Goal: Book appointment/travel/reservation

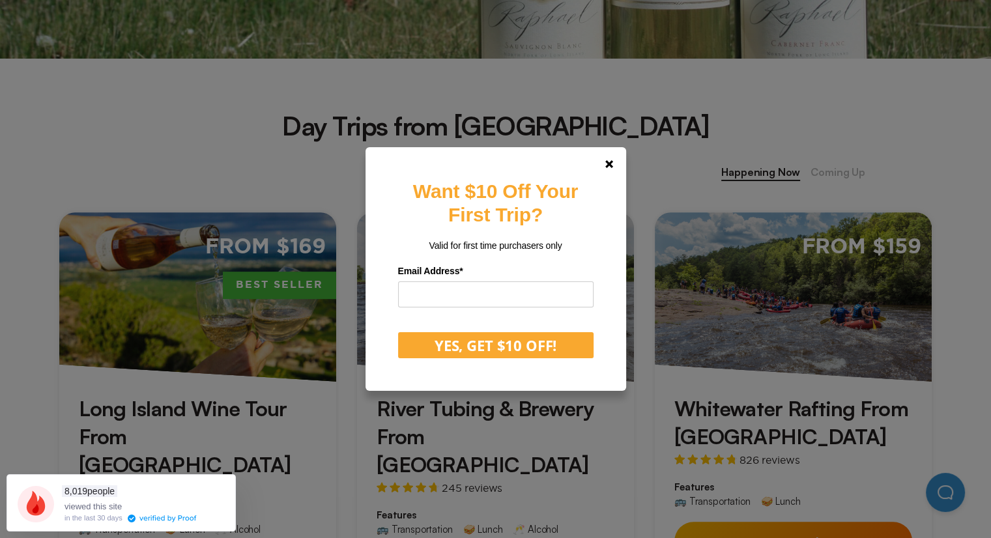
scroll to position [456, 0]
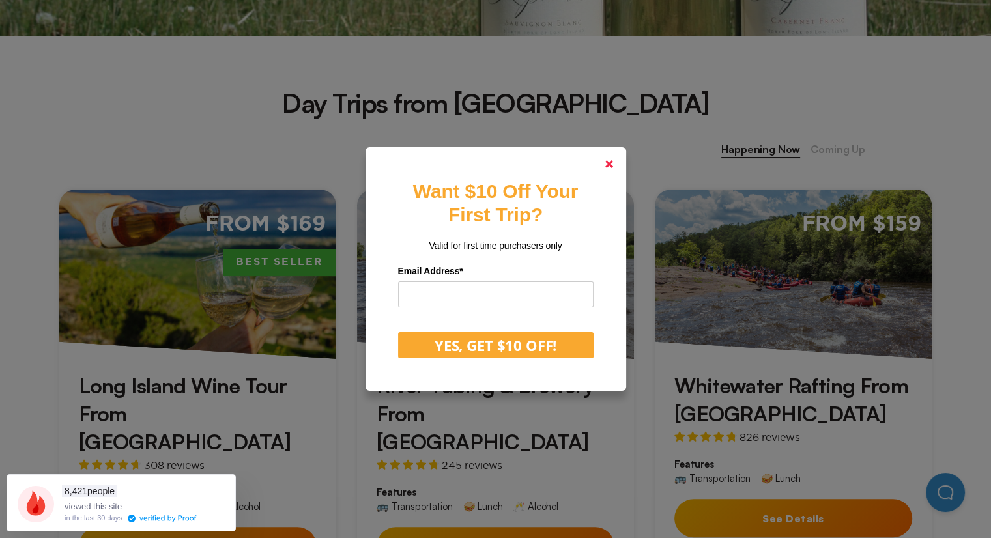
click at [612, 167] on icon at bounding box center [609, 164] width 8 height 8
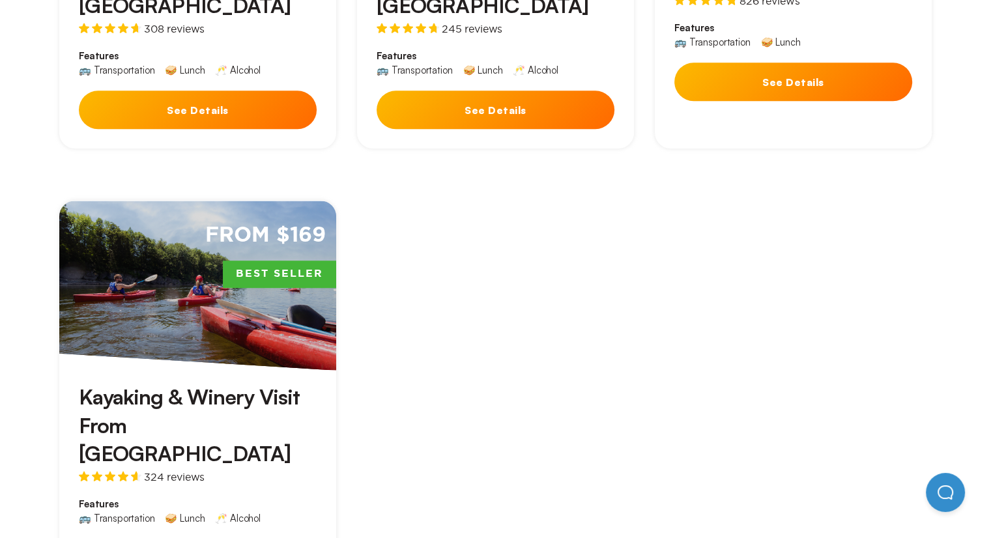
scroll to position [912, 0]
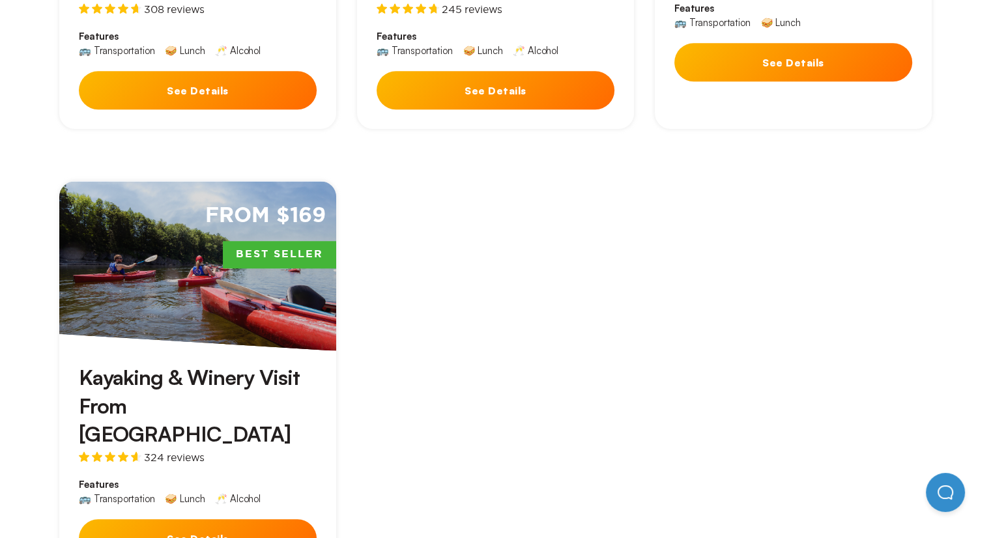
click at [206, 519] on button "See Details" at bounding box center [198, 538] width 238 height 38
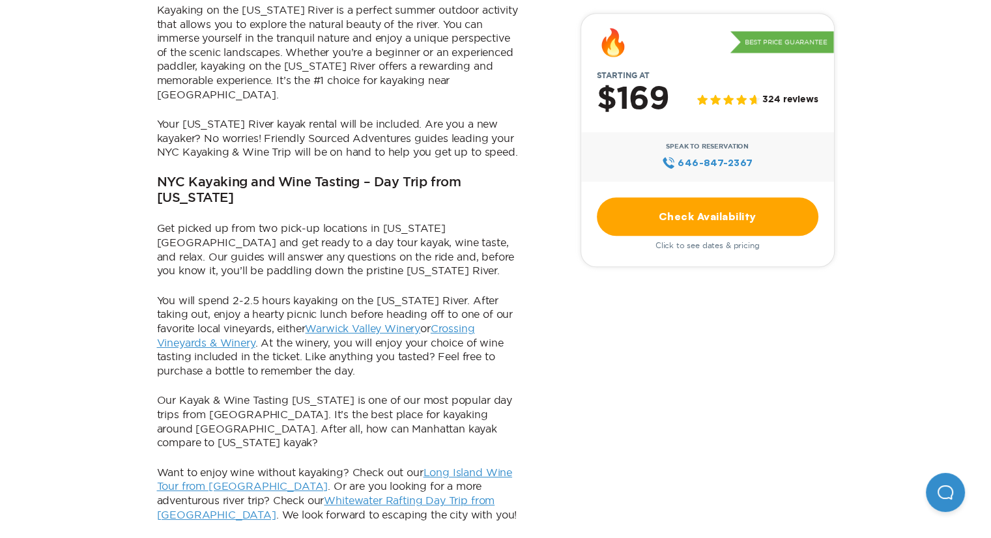
scroll to position [782, 0]
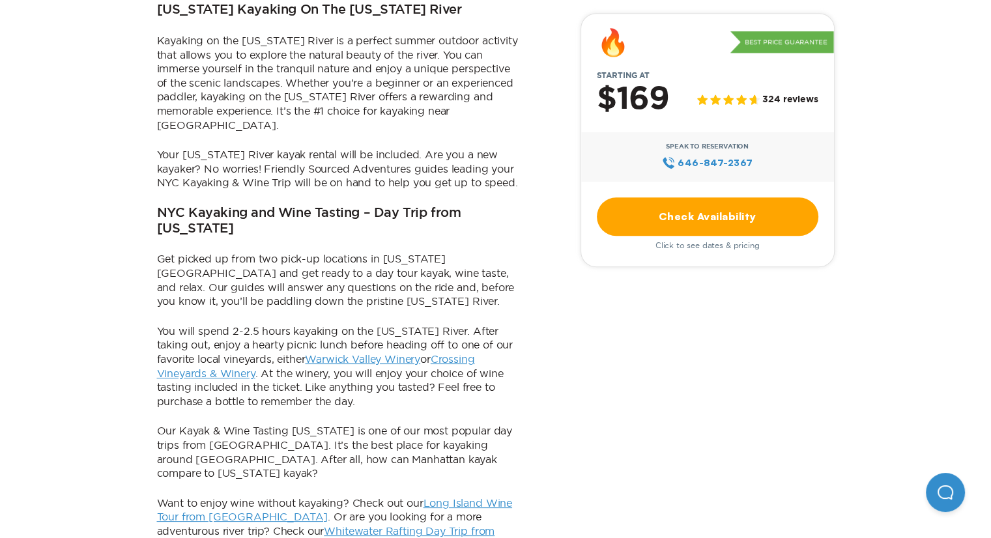
click at [732, 223] on link "Check Availability" at bounding box center [707, 216] width 221 height 38
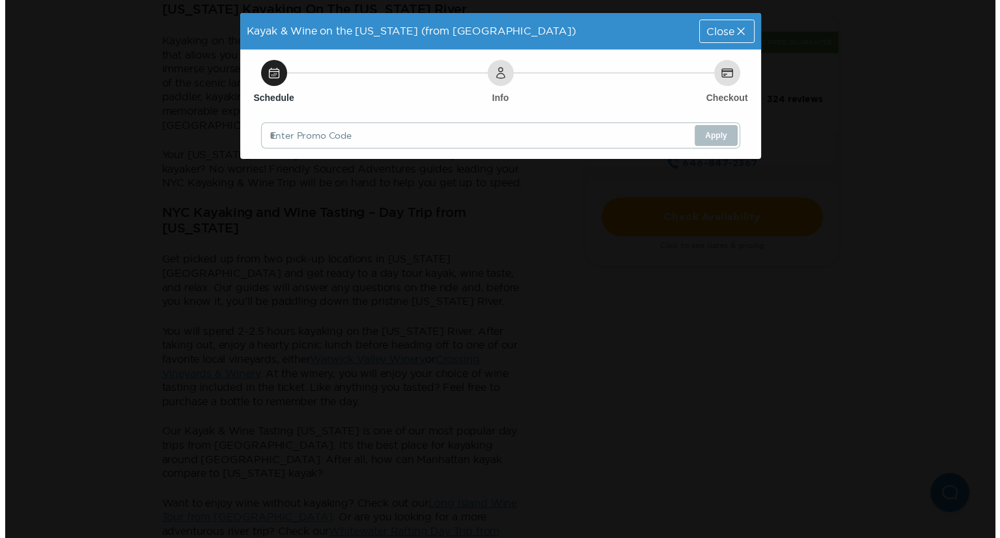
scroll to position [0, 0]
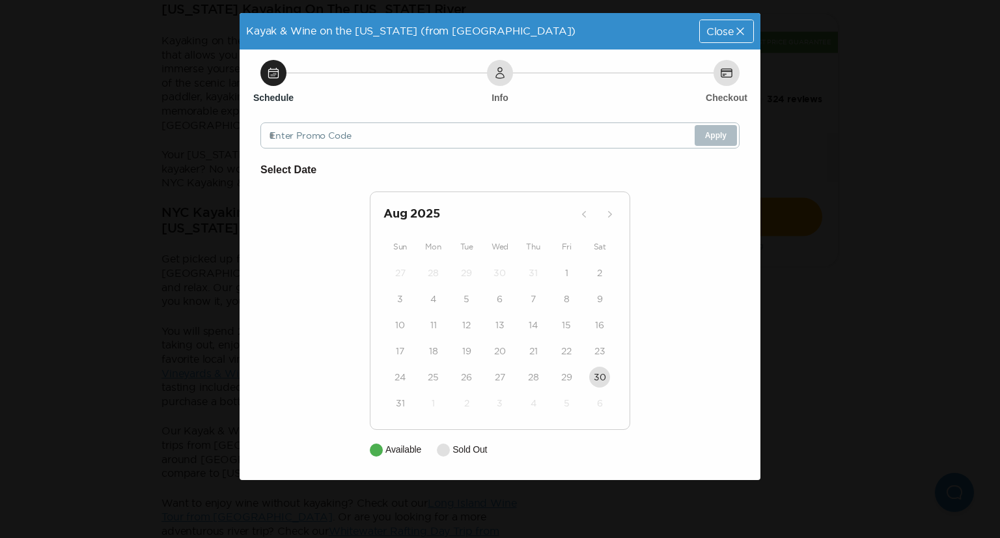
click at [664, 311] on div "Select Date [DATE] Sun Mon Tue Wed Thu Fri Sat 27 28 29 30 31 1 2 3 4 5 6 7 8 9…" at bounding box center [500, 309] width 479 height 295
click at [718, 32] on span "Close" at bounding box center [720, 31] width 27 height 10
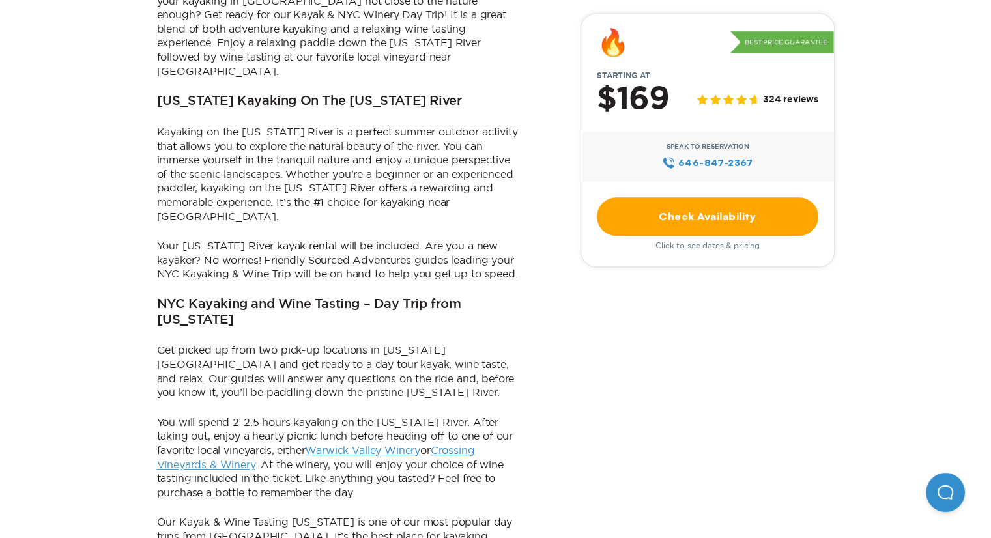
scroll to position [521, 0]
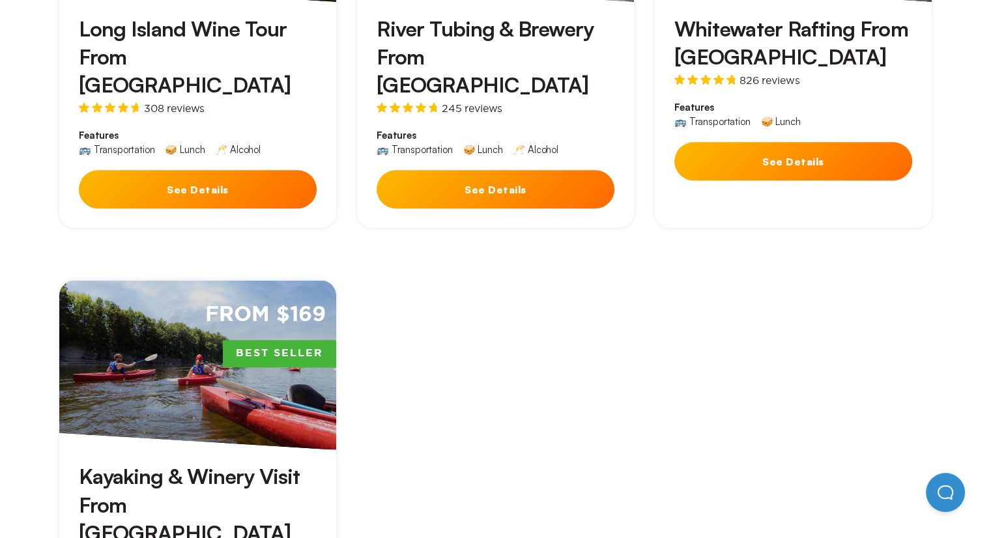
scroll to position [651, 0]
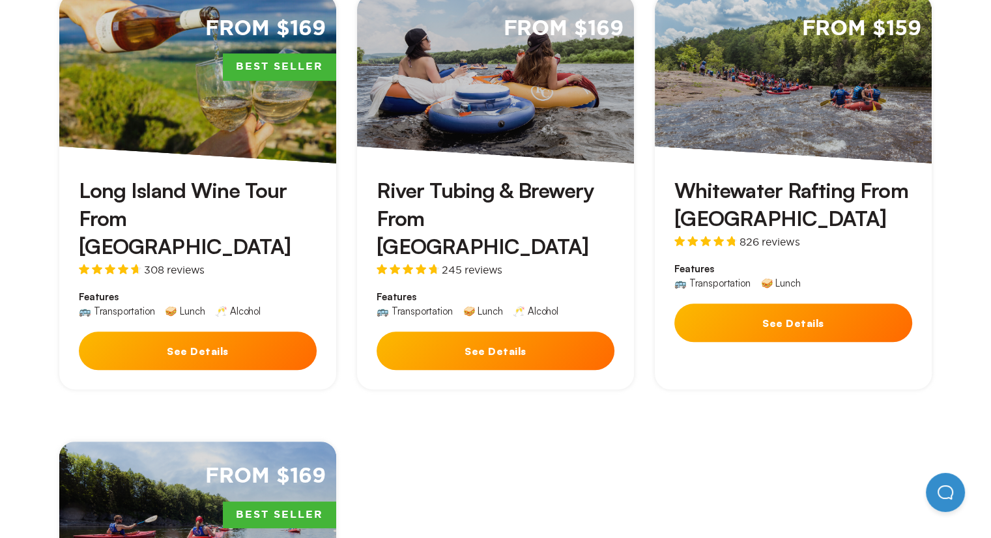
click at [192, 332] on button "See Details" at bounding box center [198, 351] width 238 height 38
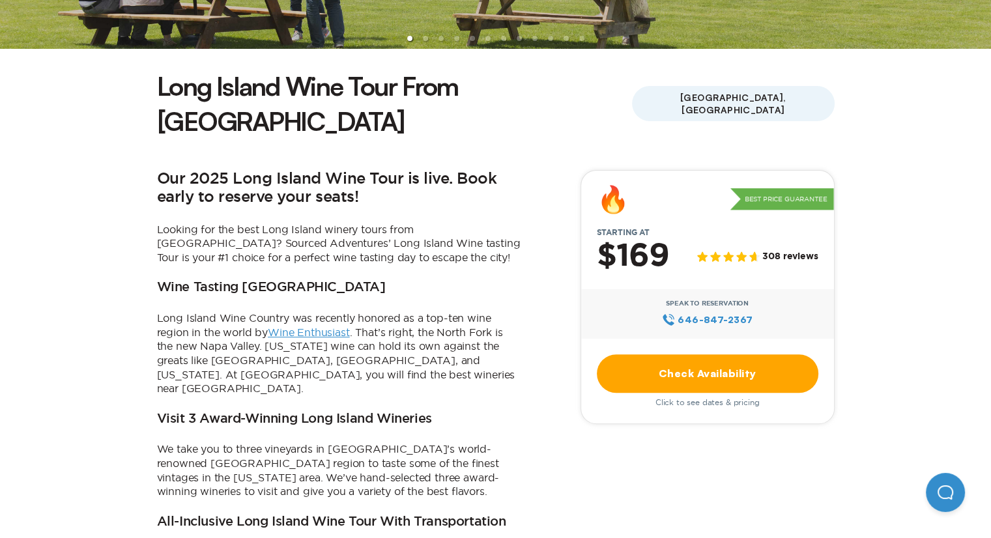
scroll to position [326, 0]
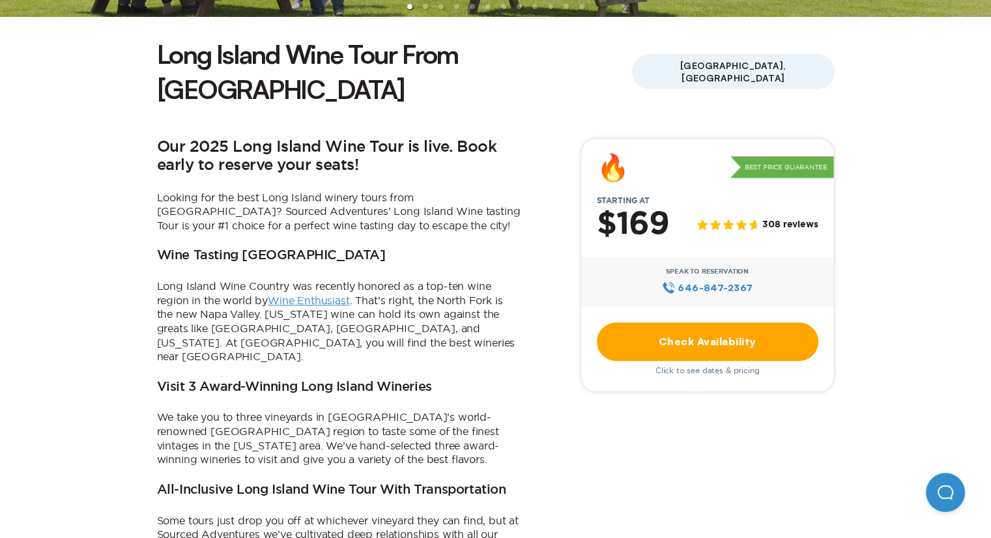
click at [636, 322] on link "Check Availability" at bounding box center [707, 341] width 221 height 38
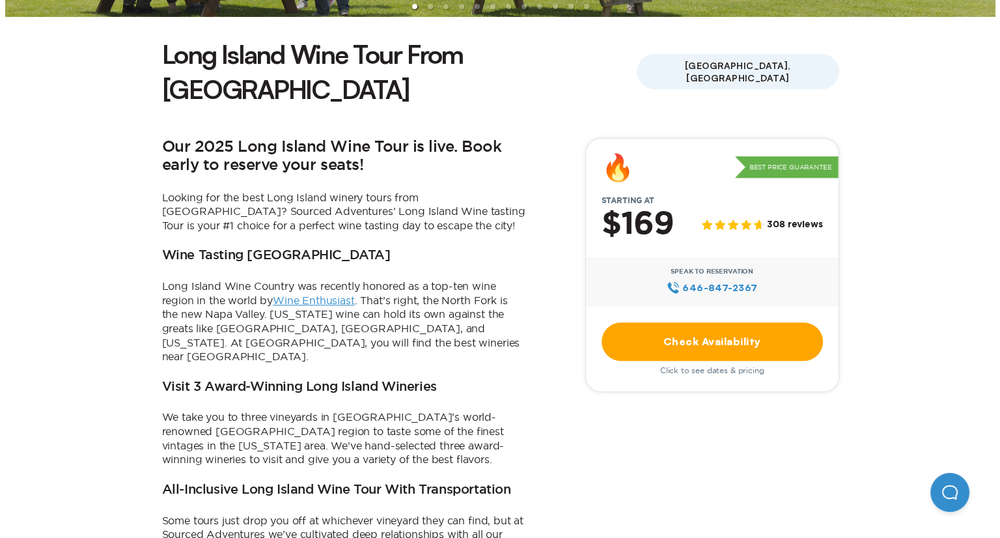
scroll to position [0, 0]
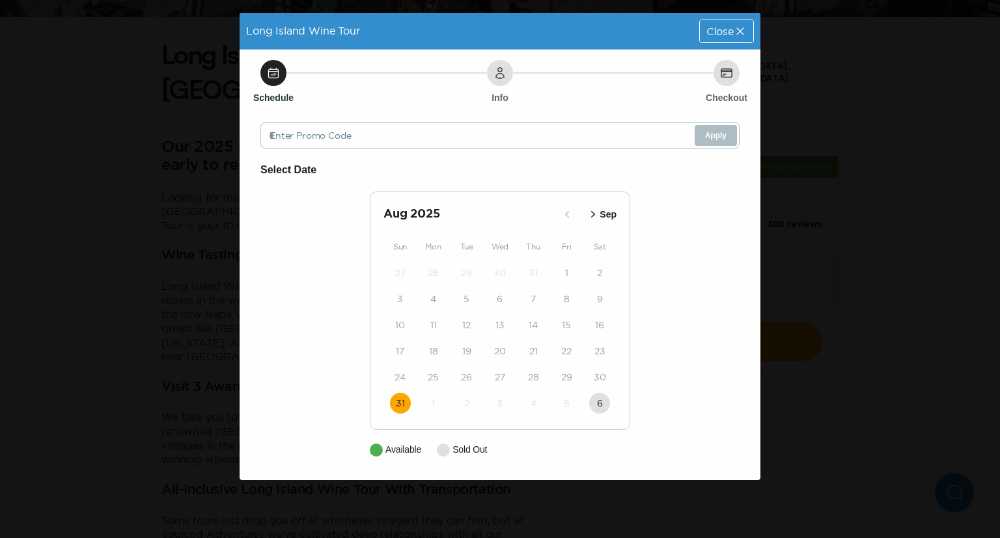
click at [398, 402] on time "31" at bounding box center [400, 403] width 9 height 13
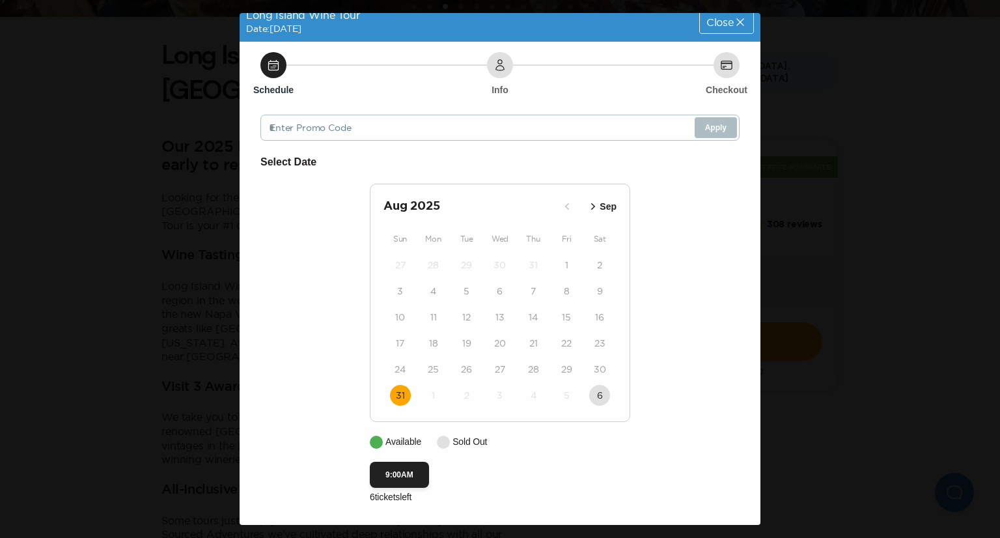
click at [707, 20] on span "Close" at bounding box center [720, 22] width 27 height 10
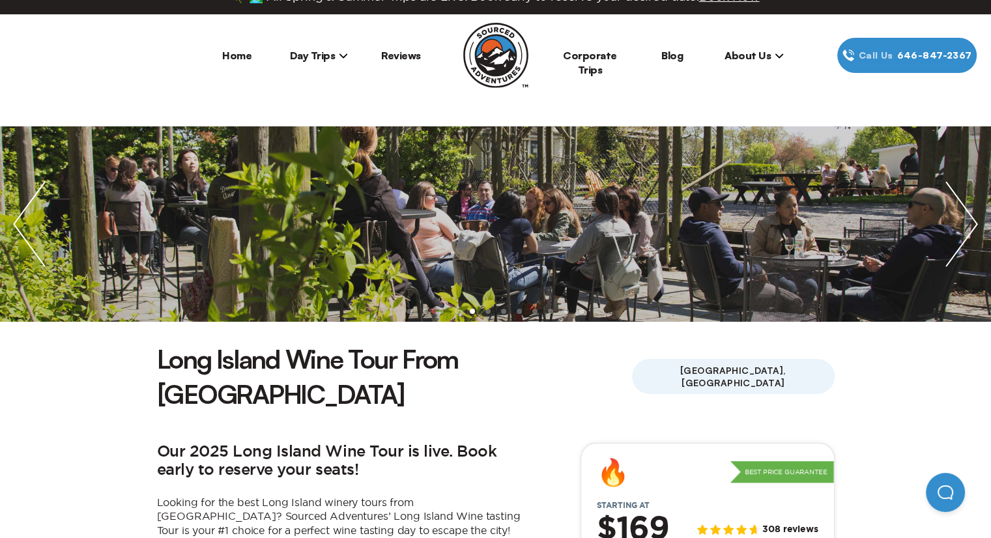
scroll to position [0, 0]
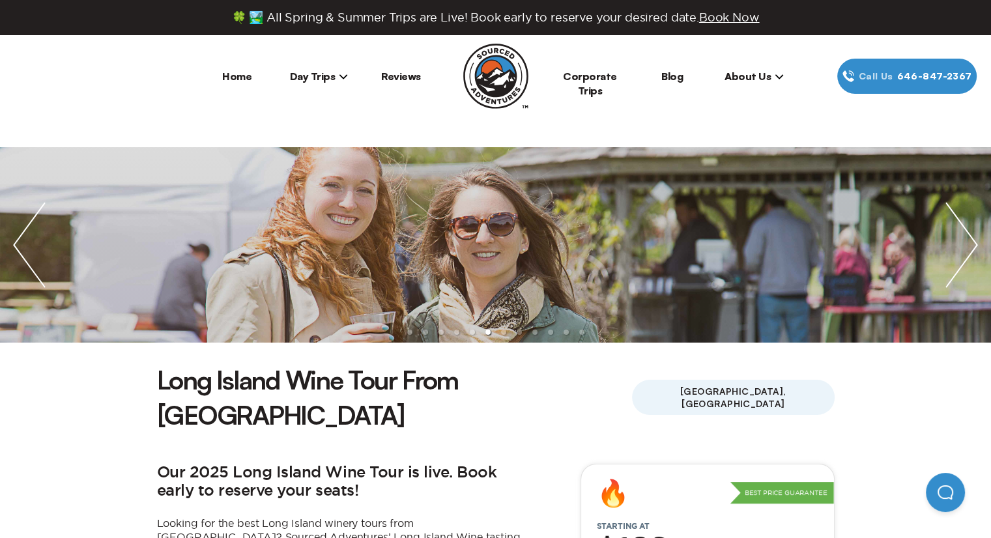
click at [307, 79] on span "Day Trips" at bounding box center [319, 76] width 59 height 13
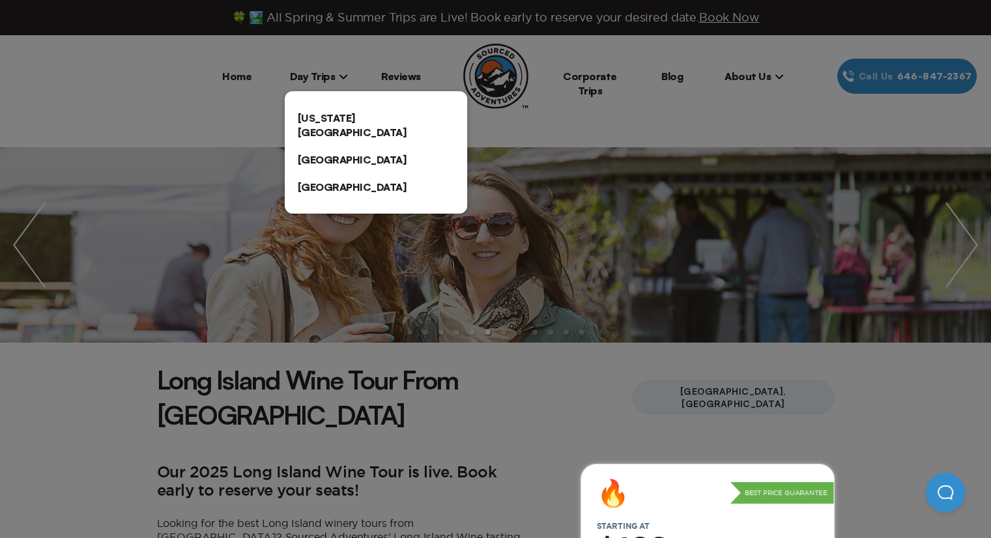
click at [313, 122] on link "[US_STATE][GEOGRAPHIC_DATA]" at bounding box center [376, 125] width 182 height 42
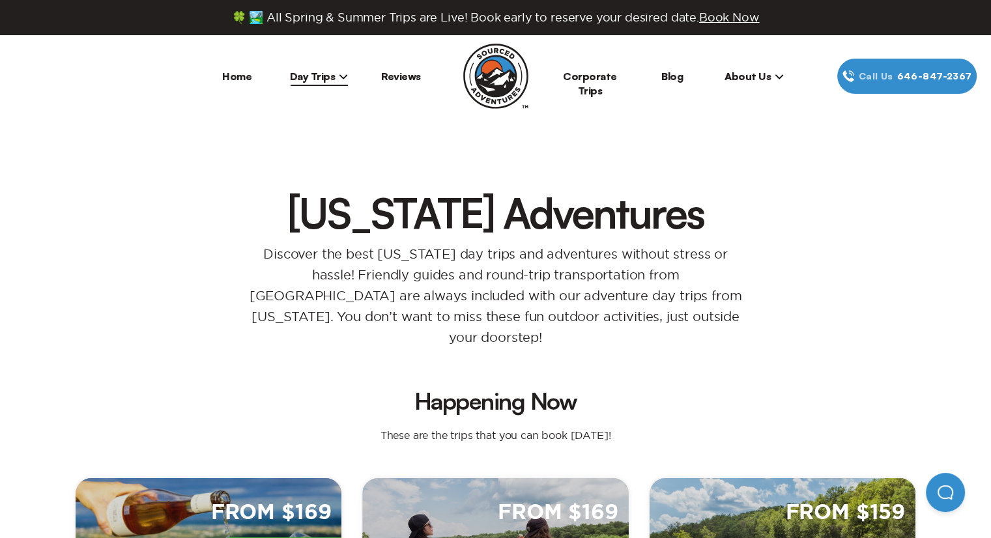
scroll to position [3843, 0]
